Goal: Information Seeking & Learning: Learn about a topic

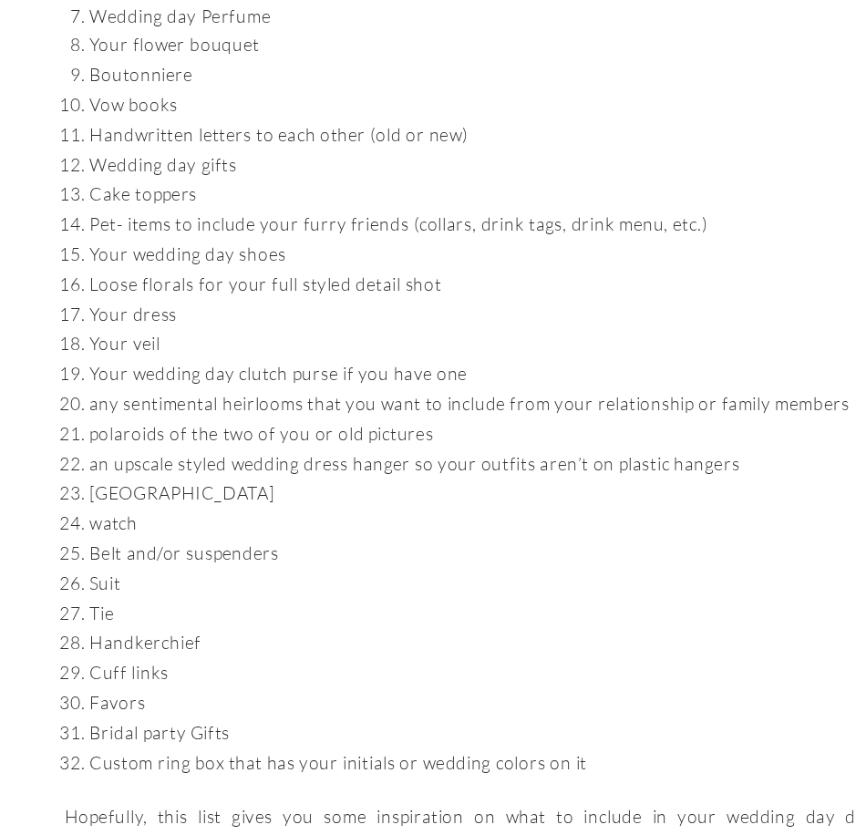
scroll to position [1378, 0]
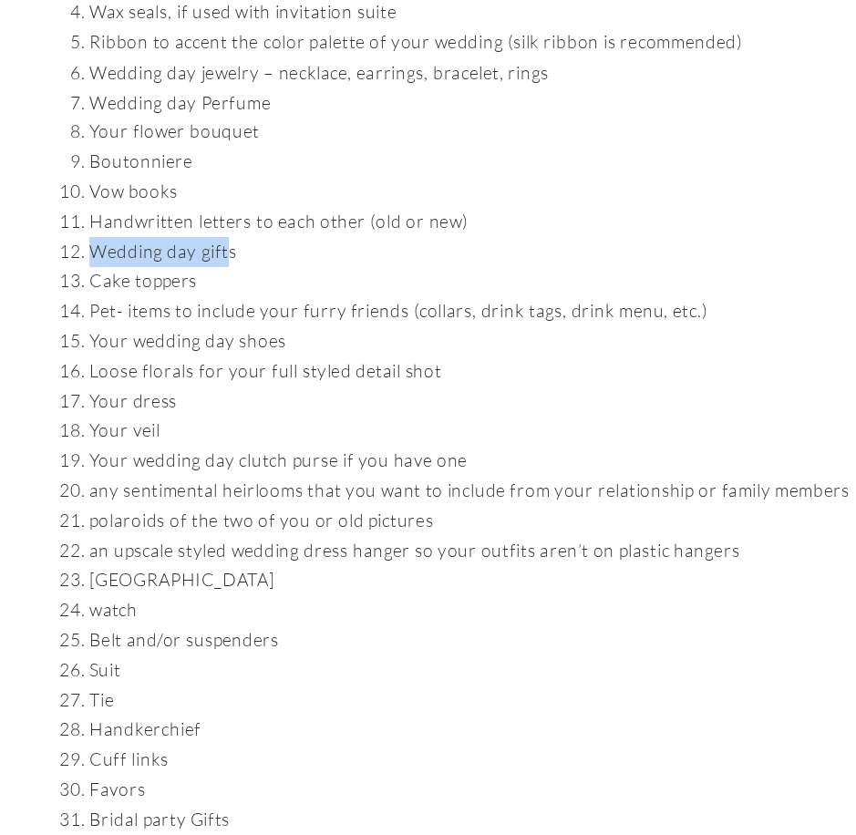
drag, startPoint x: 70, startPoint y: 436, endPoint x: 148, endPoint y: 435, distance: 77.5
click at [148, 448] on li "Wedding day gifts" at bounding box center [333, 456] width 531 height 17
drag, startPoint x: 155, startPoint y: 435, endPoint x: 69, endPoint y: 440, distance: 85.8
click at [68, 448] on li "Wedding day gifts" at bounding box center [333, 456] width 531 height 17
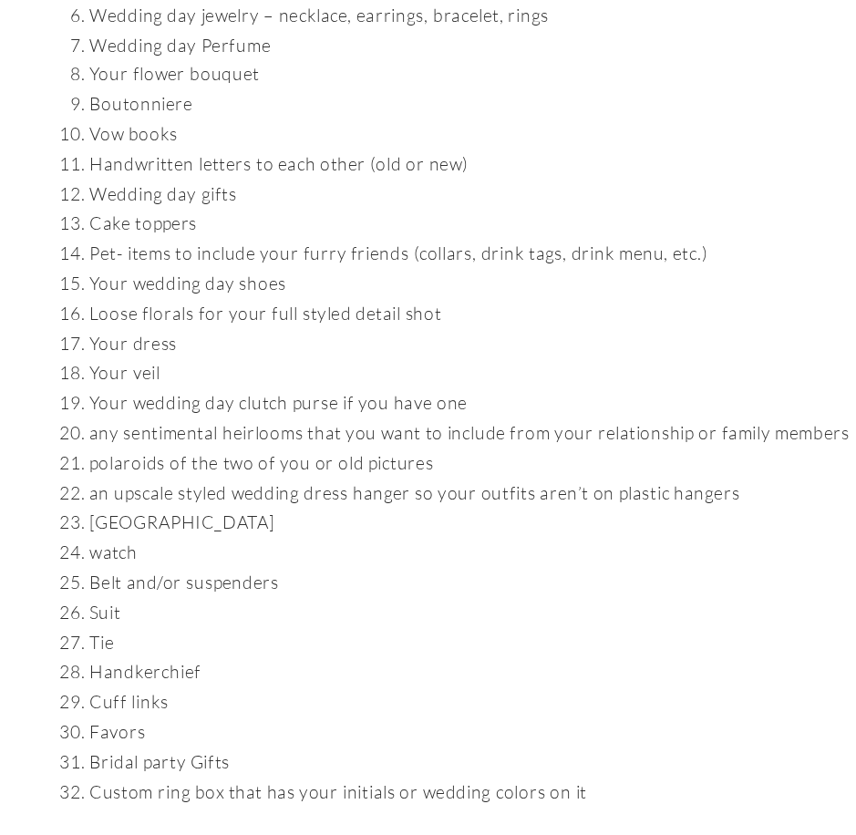
click at [126, 584] on li "any sentimental heirlooms that you want to include from your relationship or fa…" at bounding box center [333, 592] width 531 height 17
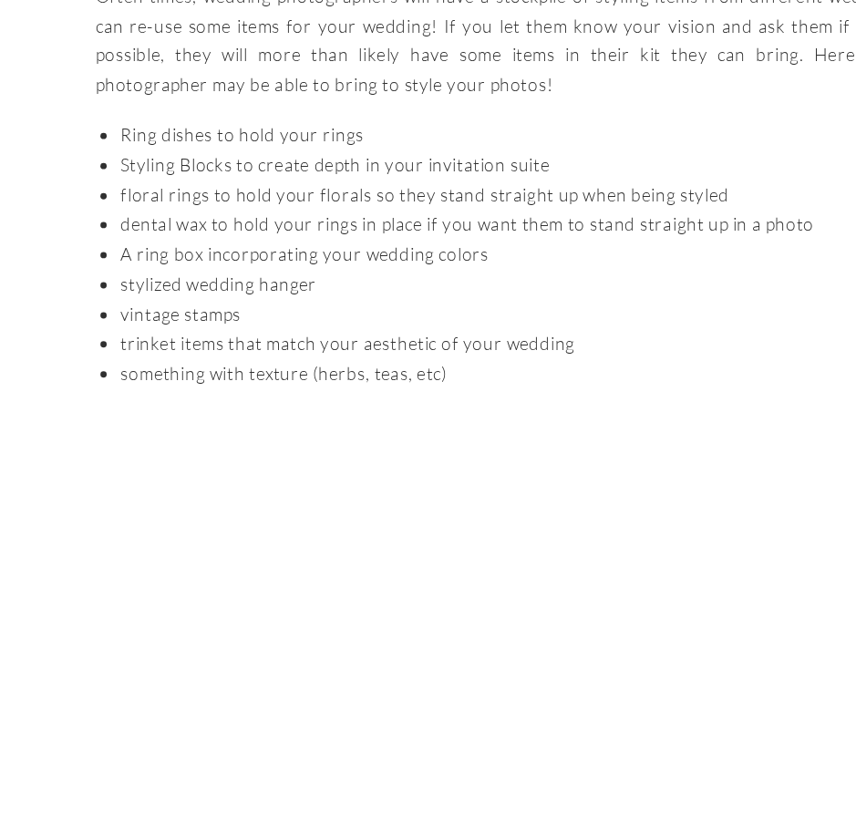
scroll to position [2469, 0]
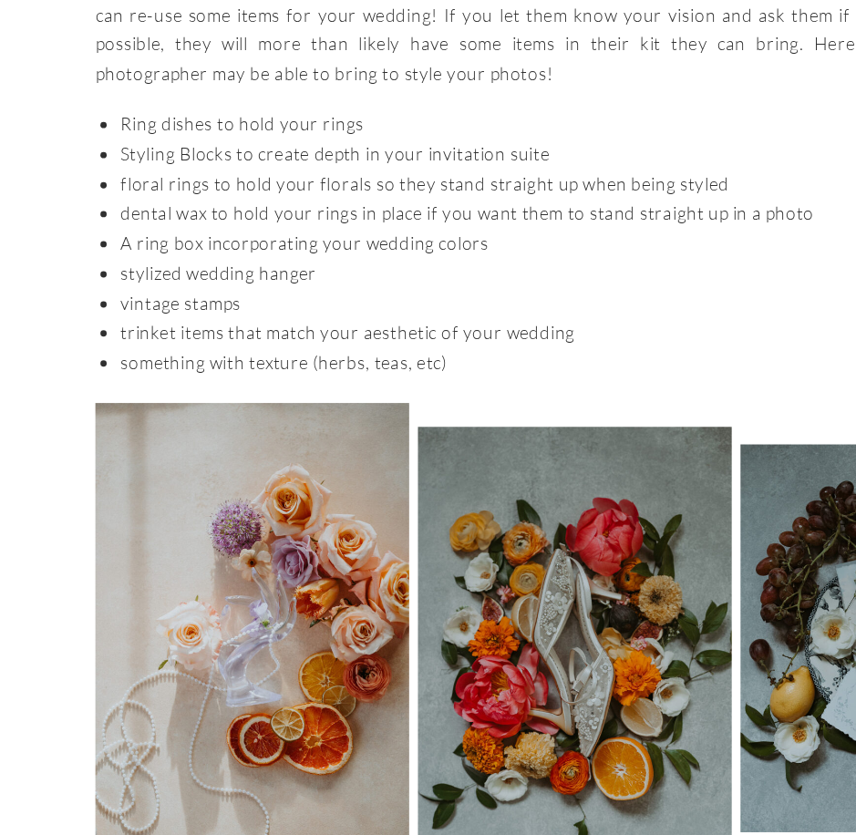
click at [148, 558] on li "something with texture (herbs, teas, etc)" at bounding box center [333, 566] width 531 height 17
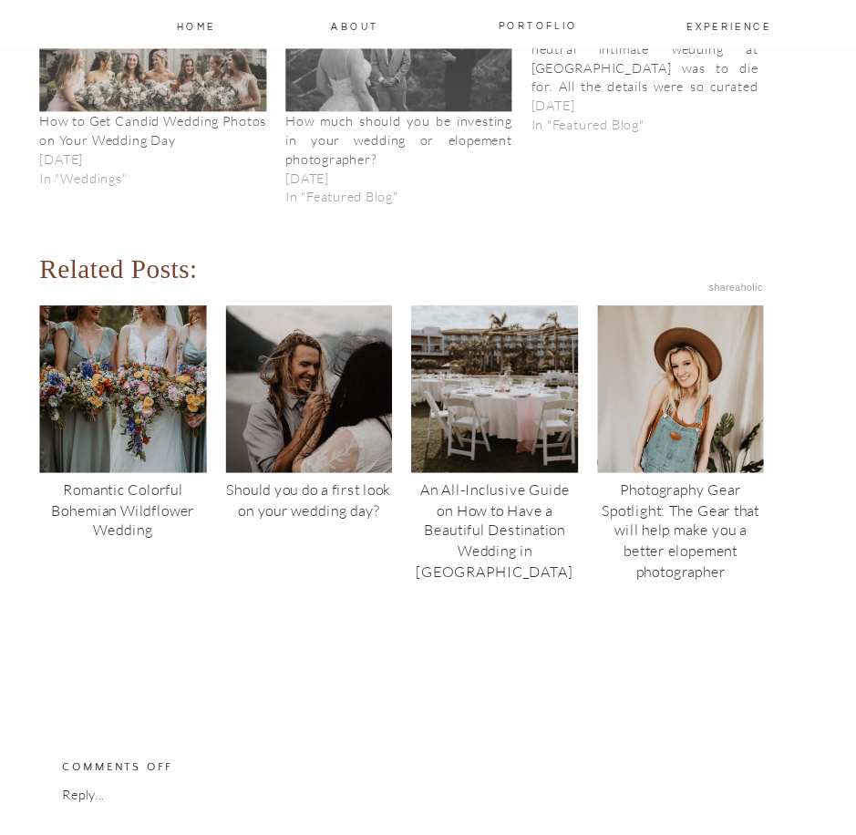
scroll to position [5897, 0]
